Goal: Information Seeking & Learning: Learn about a topic

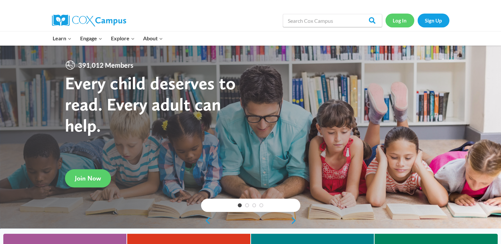
click at [398, 20] on link "Log In" at bounding box center [399, 21] width 29 height 14
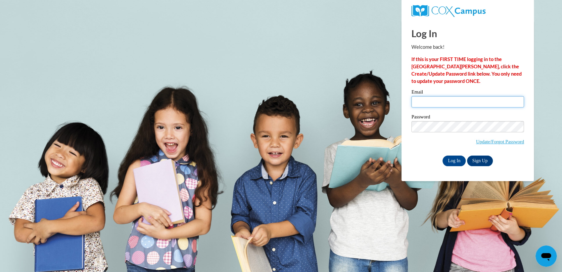
click at [424, 102] on input "Email" at bounding box center [468, 101] width 113 height 11
type input "tiffanyyoung09@yahoo.com"
click at [449, 160] on input "Log In" at bounding box center [454, 160] width 23 height 11
click at [459, 160] on input "Log In" at bounding box center [454, 160] width 23 height 11
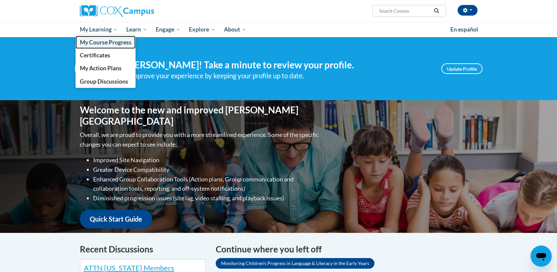
click at [99, 44] on span "My Course Progress" at bounding box center [105, 42] width 52 height 7
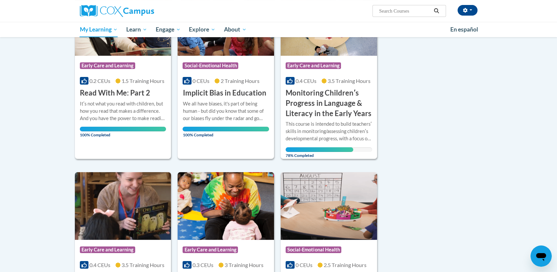
scroll to position [130, 0]
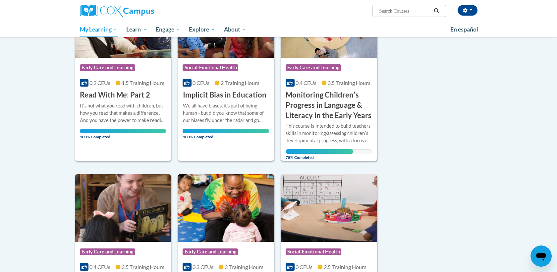
click at [320, 112] on h3 "Monitoring Childrenʹs Progress in Language & Literacy in the Early Years" at bounding box center [328, 105] width 86 height 30
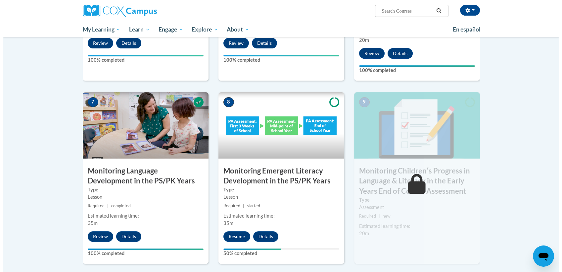
scroll to position [484, 0]
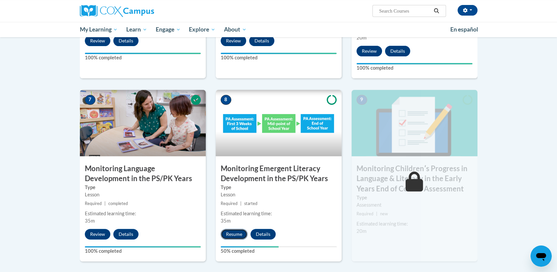
click at [228, 232] on button "Resume" at bounding box center [234, 233] width 27 height 11
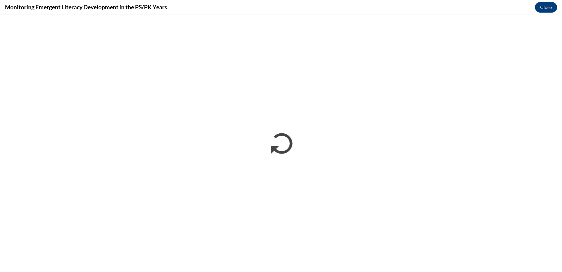
scroll to position [0, 0]
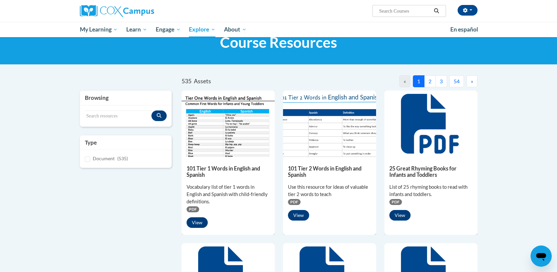
scroll to position [20, 0]
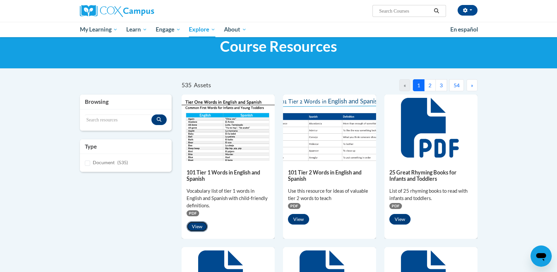
click at [195, 226] on button "View" at bounding box center [196, 226] width 21 height 11
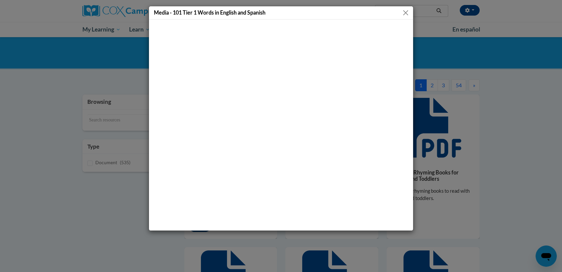
click at [404, 11] on button "Close" at bounding box center [406, 13] width 8 height 8
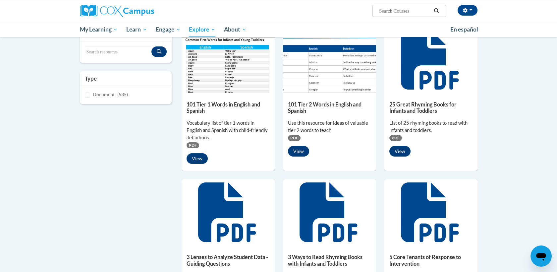
scroll to position [89, 0]
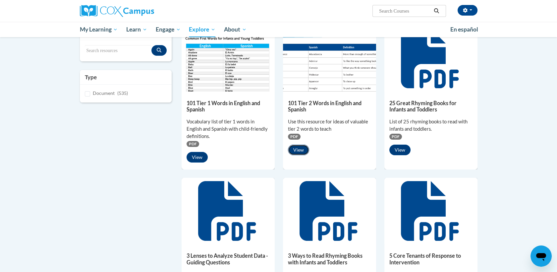
click at [296, 151] on button "View" at bounding box center [298, 149] width 21 height 11
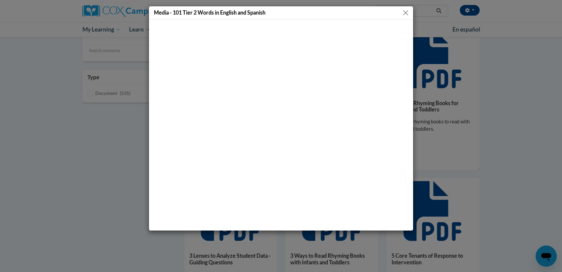
click at [405, 11] on button "Close" at bounding box center [406, 13] width 8 height 8
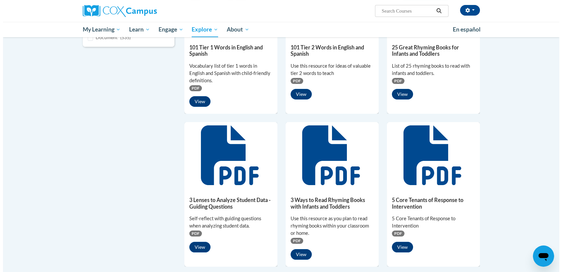
scroll to position [149, 0]
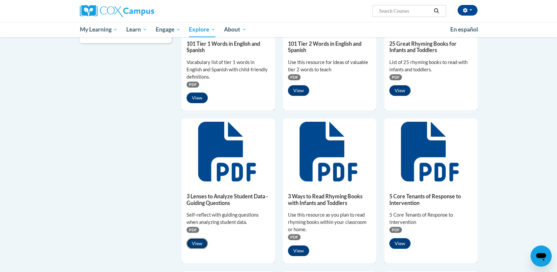
click at [196, 245] on button "View" at bounding box center [196, 243] width 21 height 11
